Goal: Information Seeking & Learning: Learn about a topic

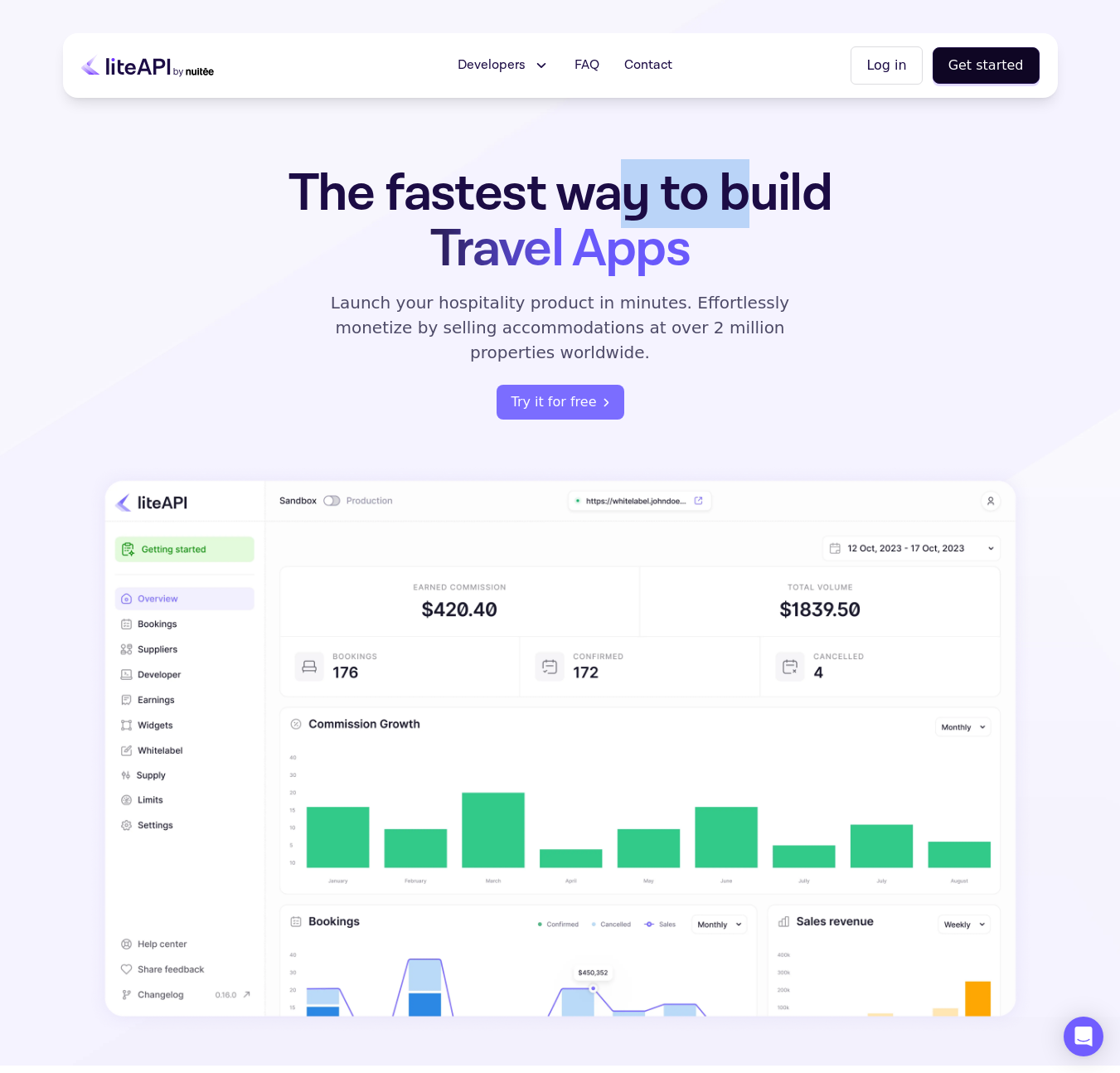
drag, startPoint x: 617, startPoint y: 205, endPoint x: 789, endPoint y: 199, distance: 172.1
click at [780, 200] on h1 "The fastest way to build Travel Apps" at bounding box center [560, 221] width 648 height 111
click at [550, 234] on span "Travel Apps" at bounding box center [560, 249] width 259 height 69
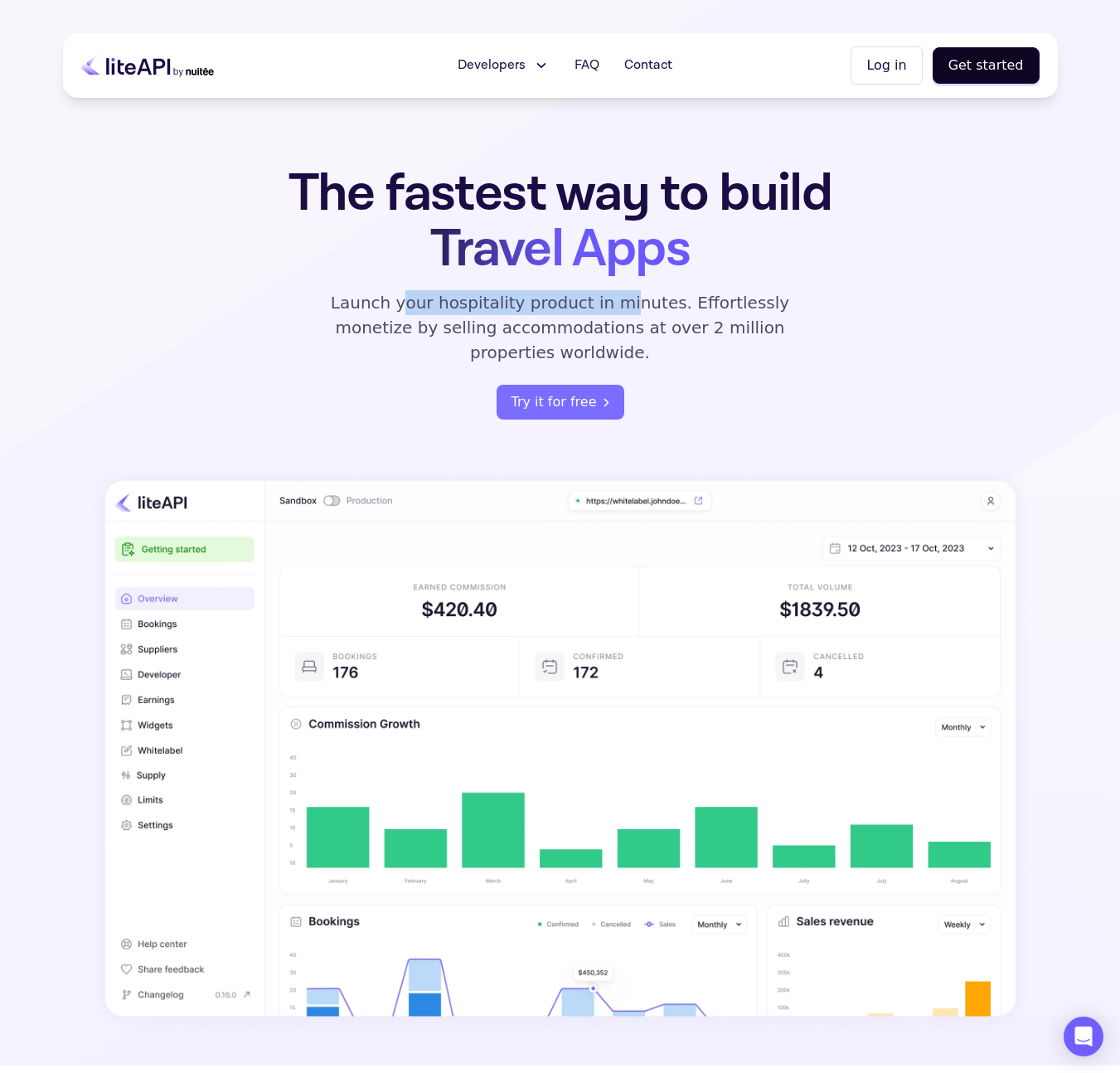
drag, startPoint x: 379, startPoint y: 294, endPoint x: 594, endPoint y: 295, distance: 215.0
click at [587, 296] on p "Launch your hospitality product in minutes. Effortlessly monetize by selling ac…" at bounding box center [560, 327] width 497 height 75
click at [594, 292] on p "Launch your hospitality product in minutes. Effortlessly monetize by selling ac…" at bounding box center [560, 327] width 497 height 75
drag, startPoint x: 628, startPoint y: 295, endPoint x: 736, endPoint y: 294, distance: 108.0
click at [734, 294] on p "Launch your hospitality product in minutes. Effortlessly monetize by selling ac…" at bounding box center [560, 327] width 497 height 75
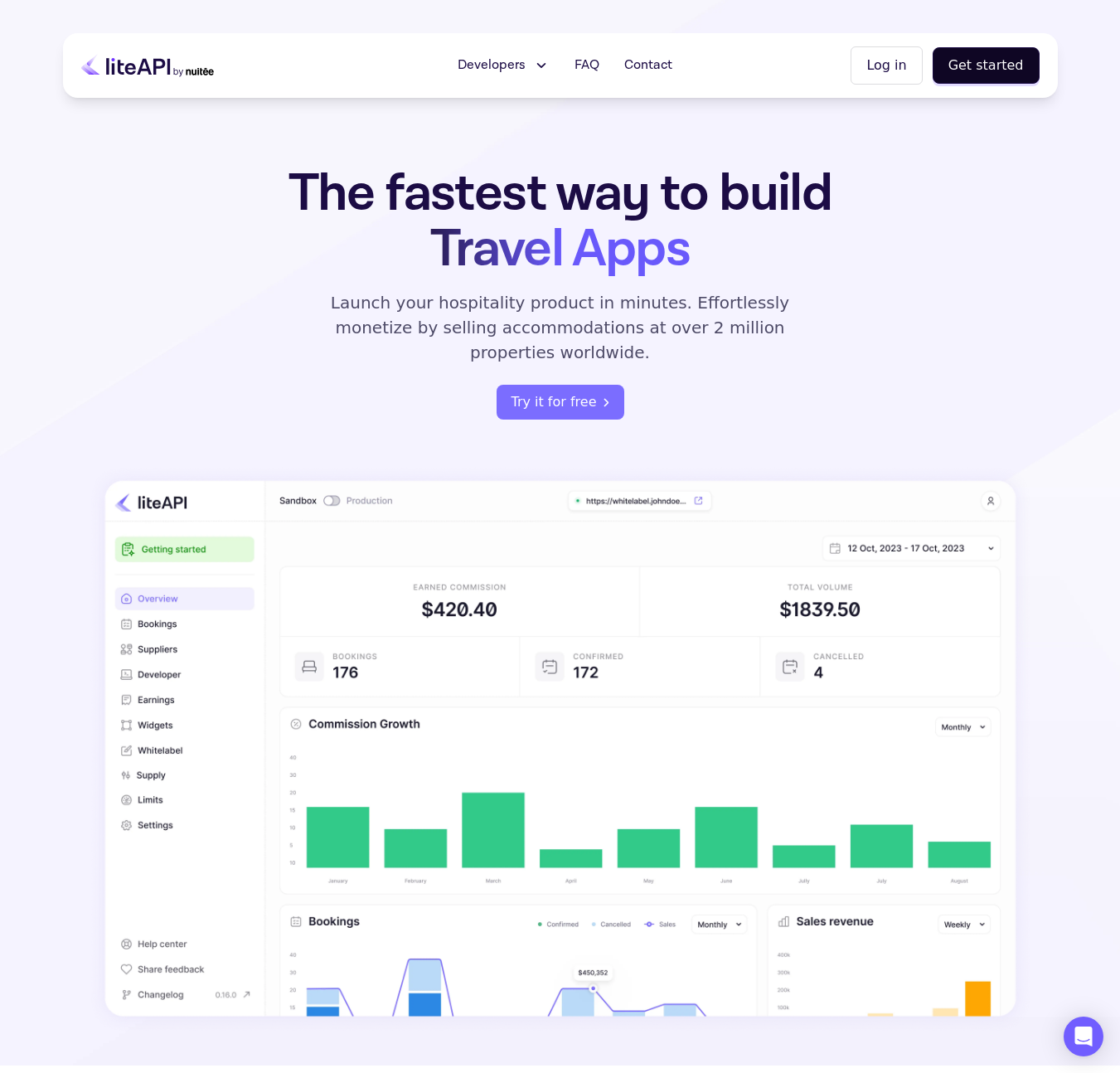
click at [778, 295] on p "Launch your hospitality product in minutes. Effortlessly monetize by selling ac…" at bounding box center [560, 327] width 497 height 75
drag, startPoint x: 398, startPoint y: 326, endPoint x: 478, endPoint y: 323, distance: 80.1
click at [478, 323] on p "Launch your hospitality product in minutes. Effortlessly monetize by selling ac…" at bounding box center [560, 327] width 497 height 75
click at [527, 325] on p "Launch your hospitality product in minutes. Effortlessly monetize by selling ac…" at bounding box center [560, 327] width 497 height 75
click at [504, 64] on span "Developers" at bounding box center [491, 65] width 68 height 20
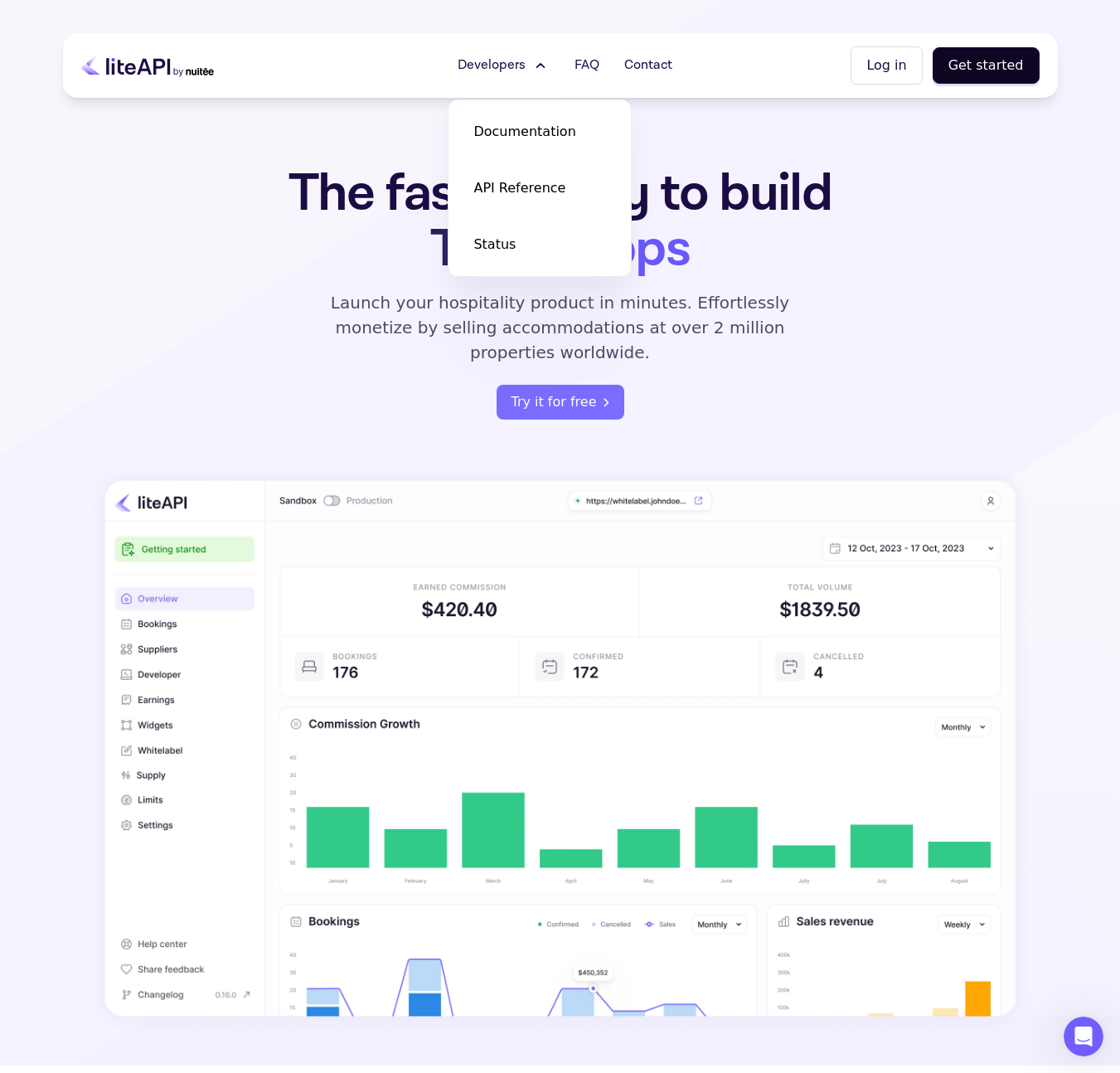
click at [506, 62] on span "Developers" at bounding box center [491, 65] width 68 height 20
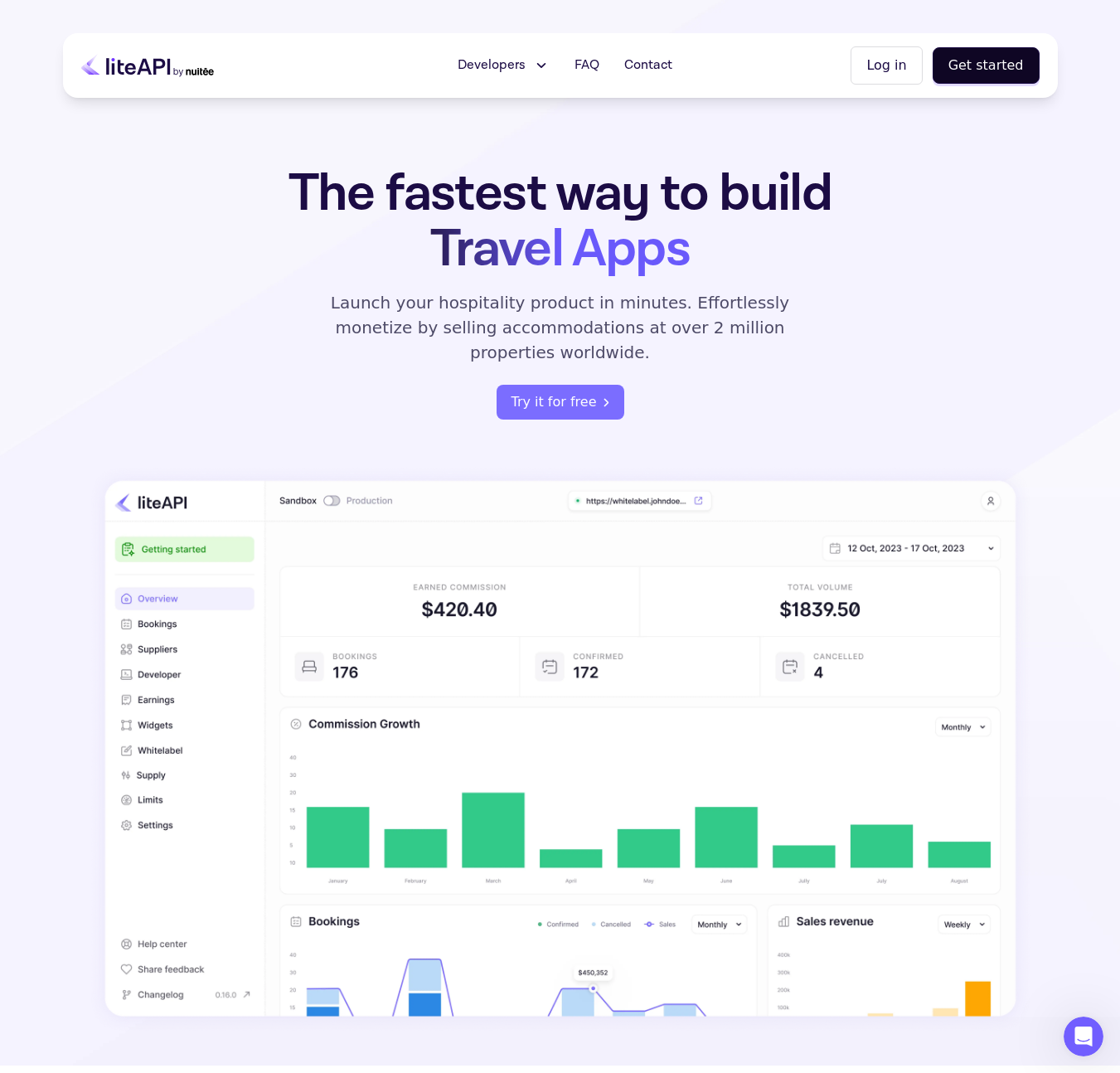
click at [505, 67] on span "Developers" at bounding box center [491, 65] width 68 height 20
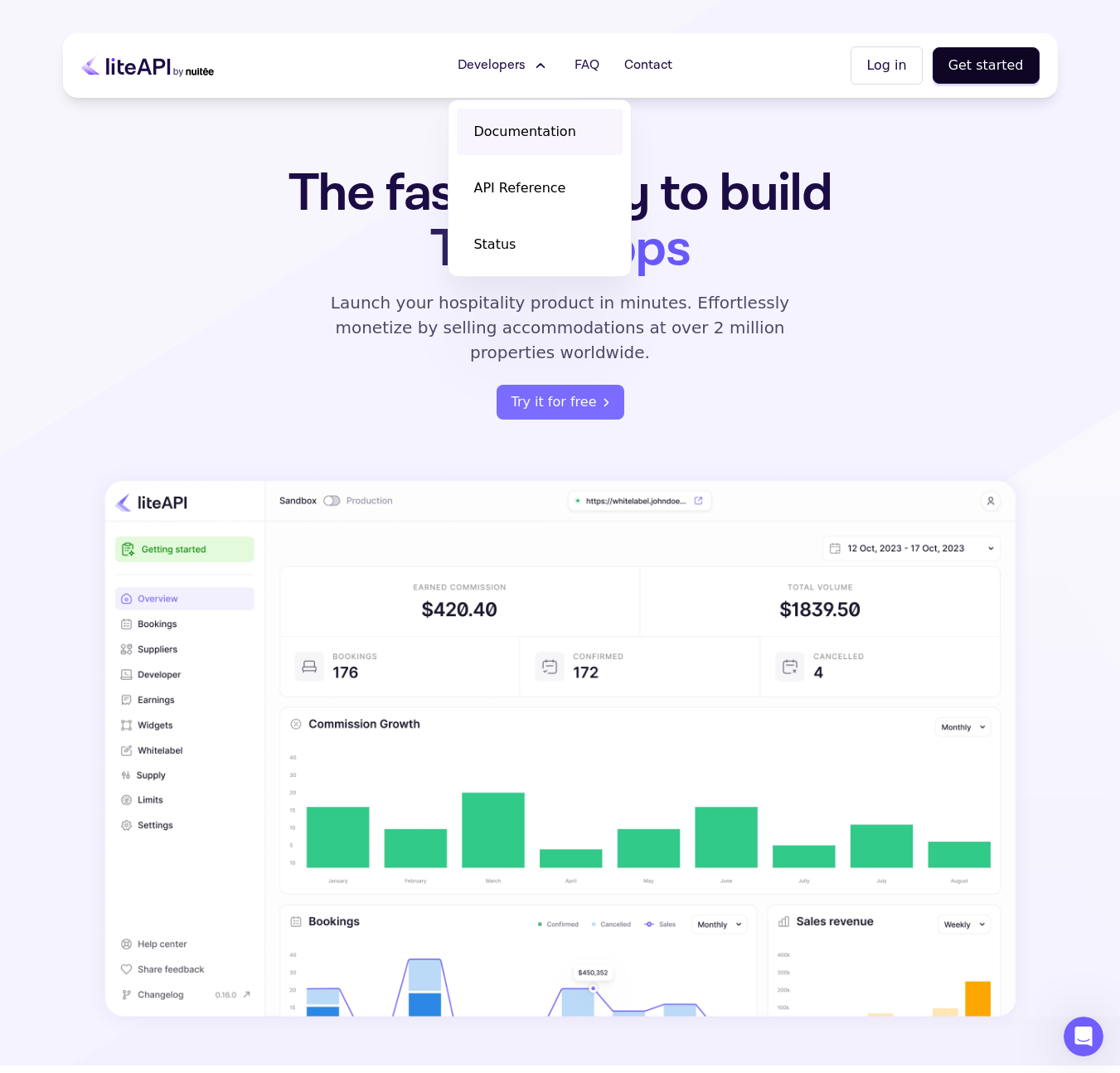
click at [516, 136] on span "Documentation" at bounding box center [523, 132] width 102 height 20
